Goal: Task Accomplishment & Management: Complete application form

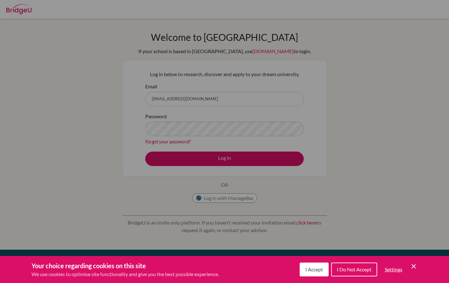
click at [198, 161] on div "Cookie Preferences" at bounding box center [224, 141] width 449 height 283
click at [307, 270] on span "I Accept" at bounding box center [314, 270] width 18 height 6
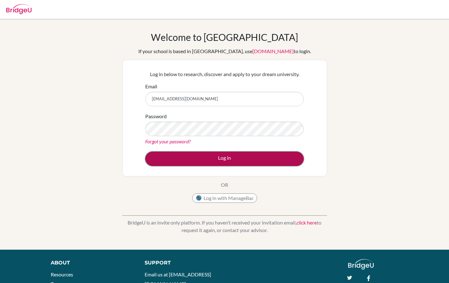
click at [178, 159] on button "Log in" at bounding box center [224, 159] width 158 height 14
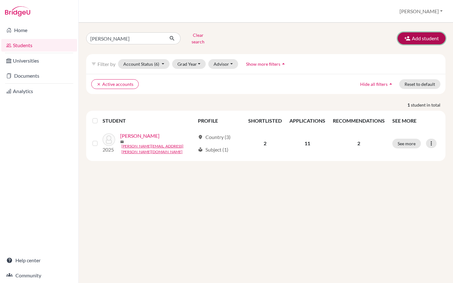
click at [434, 33] on button "Add student" at bounding box center [422, 38] width 48 height 12
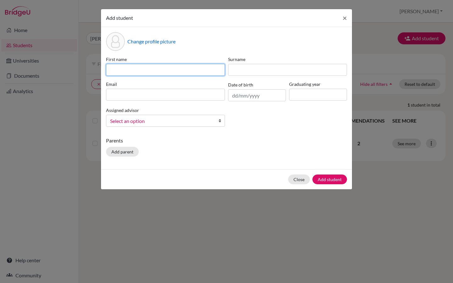
click at [134, 70] on input at bounding box center [165, 70] width 119 height 12
type input "Emilie"
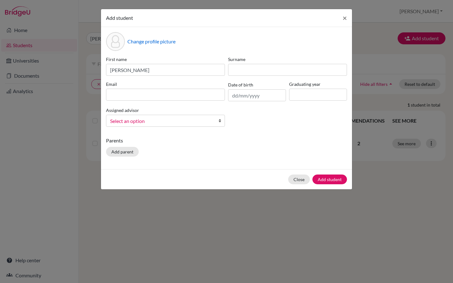
click at [241, 64] on div "Surname" at bounding box center [288, 66] width 122 height 20
click at [242, 71] on input at bounding box center [287, 70] width 119 height 12
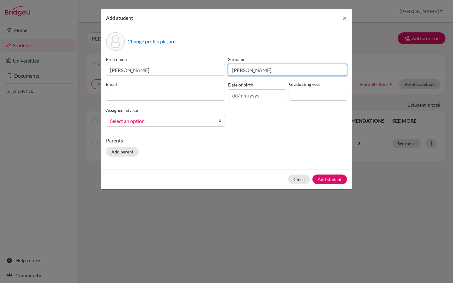
type input "Levenson"
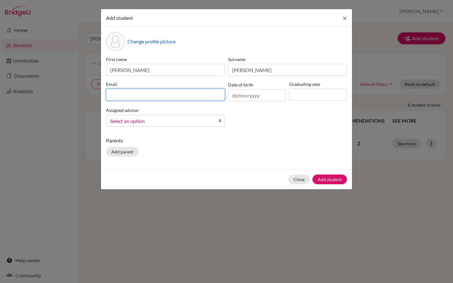
click at [128, 99] on input at bounding box center [165, 95] width 119 height 12
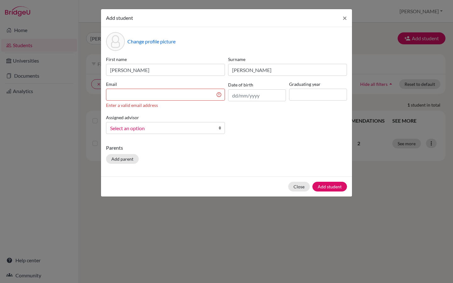
click at [181, 159] on div "Parents Add parent" at bounding box center [226, 155] width 241 height 22
click at [188, 100] on input at bounding box center [165, 95] width 119 height 12
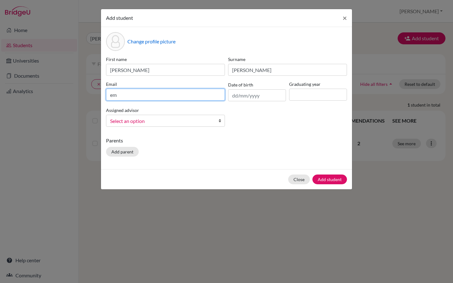
type input "e"
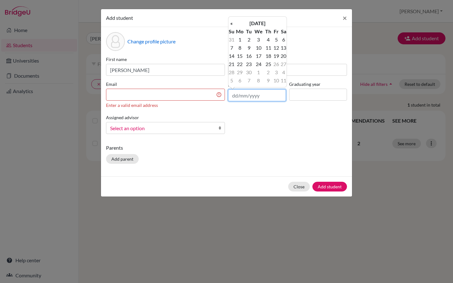
click at [254, 100] on input "text" at bounding box center [257, 95] width 58 height 12
click at [251, 99] on input "text" at bounding box center [257, 95] width 58 height 12
click at [214, 159] on div "Parents Add parent" at bounding box center [226, 155] width 241 height 22
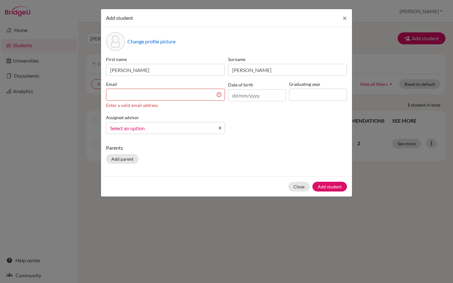
click at [310, 88] on div "Graduating year" at bounding box center [318, 95] width 61 height 28
click at [310, 93] on input at bounding box center [318, 95] width 58 height 12
type input "2026"
click at [293, 147] on p "Parents" at bounding box center [226, 148] width 241 height 8
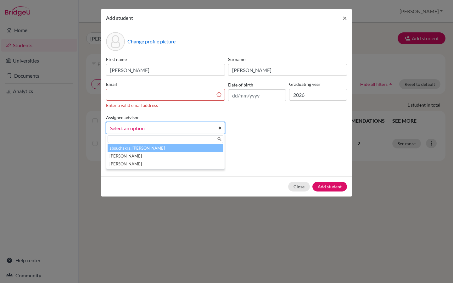
click at [179, 132] on span "Select an option" at bounding box center [161, 128] width 103 height 8
click at [152, 150] on li "abouchakra, Joudy" at bounding box center [166, 149] width 116 height 8
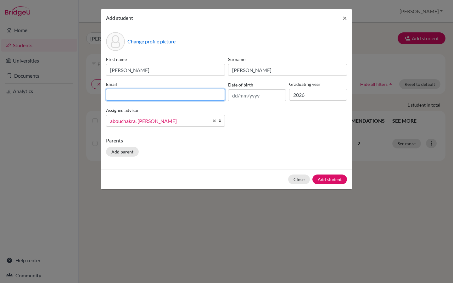
click at [125, 98] on input at bounding box center [165, 95] width 119 height 12
click at [298, 175] on form "Add student × Change profile picture First name Emilie Surname Levenson Email D…" at bounding box center [226, 99] width 251 height 180
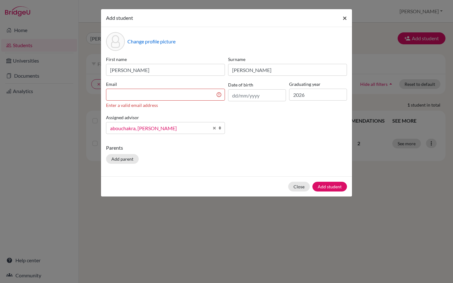
click at [348, 20] on button "×" at bounding box center [345, 18] width 14 height 18
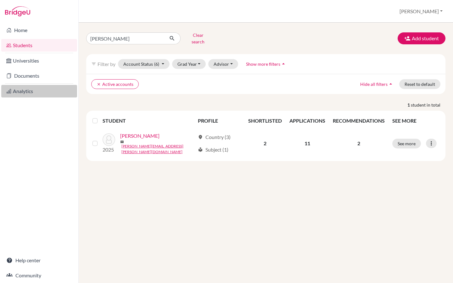
click at [33, 89] on link "Analytics" at bounding box center [39, 91] width 76 height 13
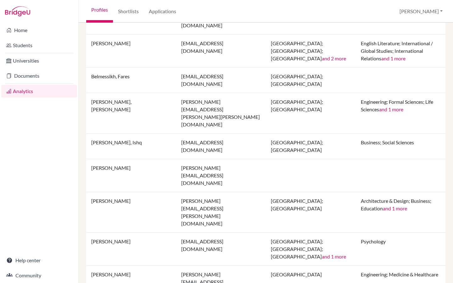
scroll to position [525, 0]
